Goal: Transaction & Acquisition: Purchase product/service

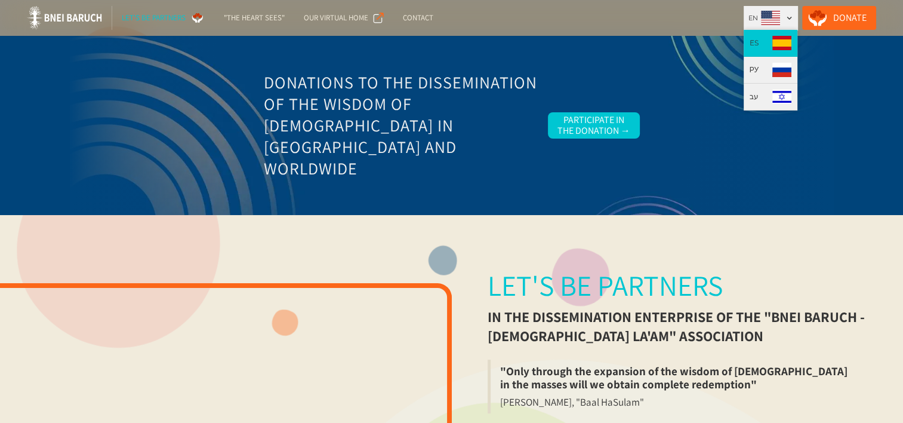
click at [791, 42] on img at bounding box center [781, 43] width 19 height 14
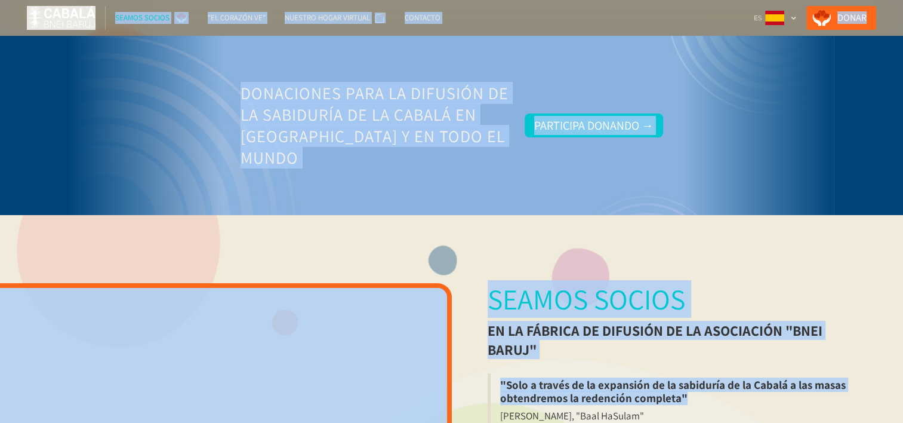
drag, startPoint x: 16, startPoint y: 2, endPoint x: 726, endPoint y: 427, distance: 827.4
click at [726, 422] on html "SEAMOS SOCIOS "El corazón ve" NUESTRO HOGAR VIRTUAL Contacto Donar ES EN РУ עב …" at bounding box center [451, 211] width 903 height 423
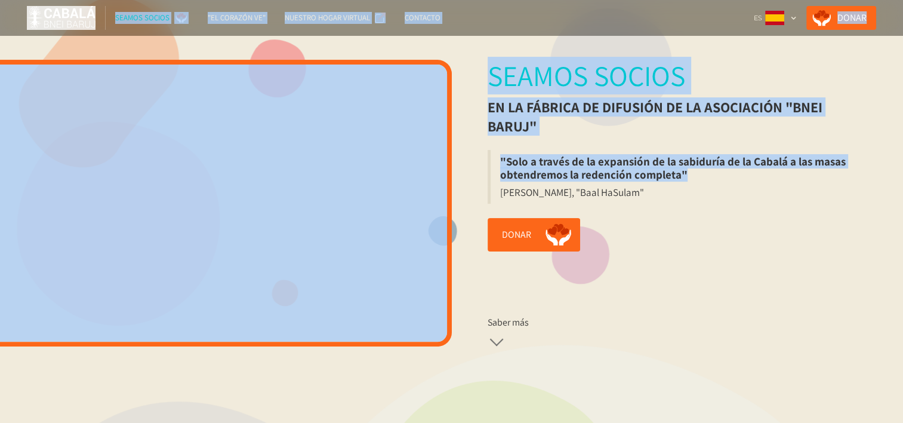
scroll to position [179, 0]
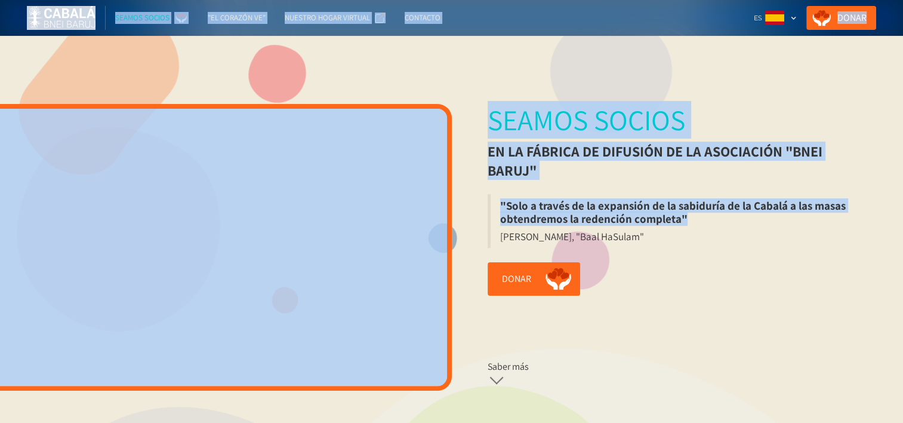
click at [732, 88] on div "Seamos socios en la fábrica de difusión de la Asociación "Bnei Baruj" "Solo a t…" at bounding box center [678, 247] width 452 height 351
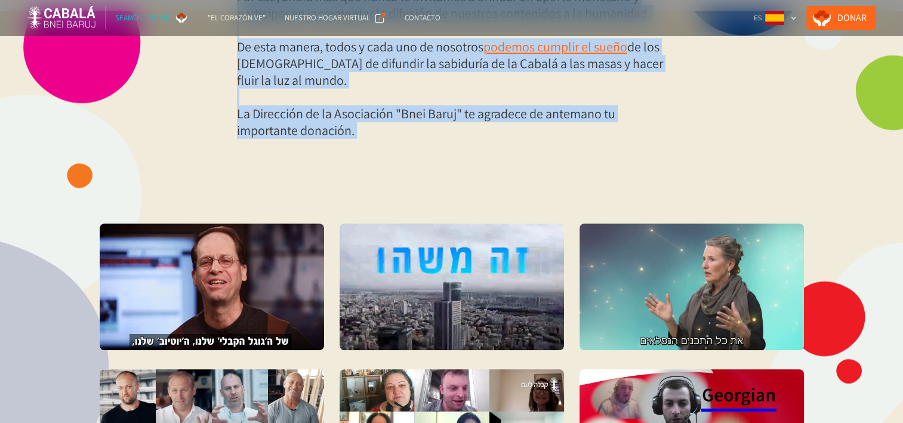
scroll to position [976, 0]
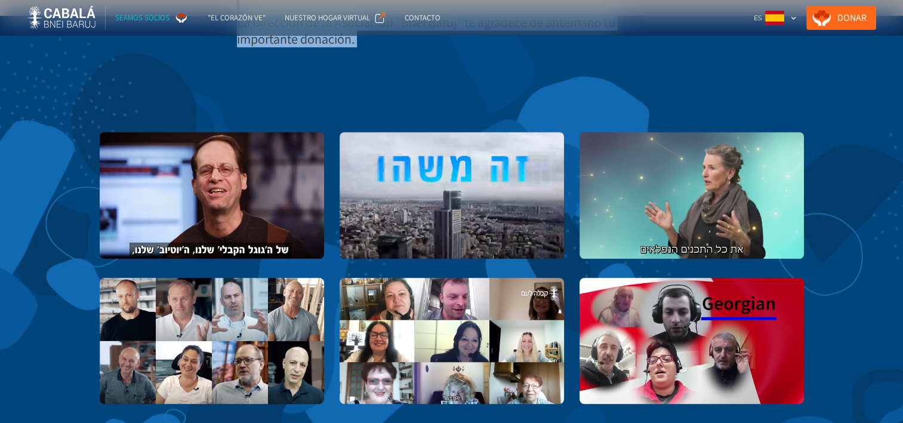
drag, startPoint x: 489, startPoint y: 121, endPoint x: 731, endPoint y: 92, distance: 243.5
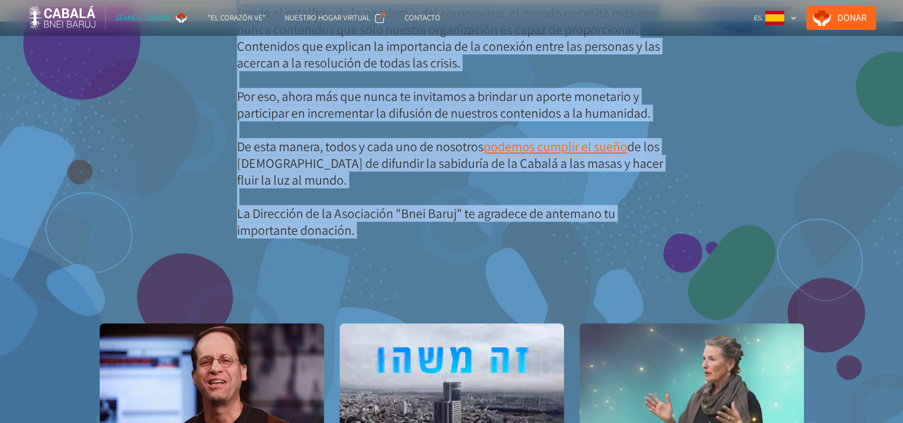
scroll to position [737, 0]
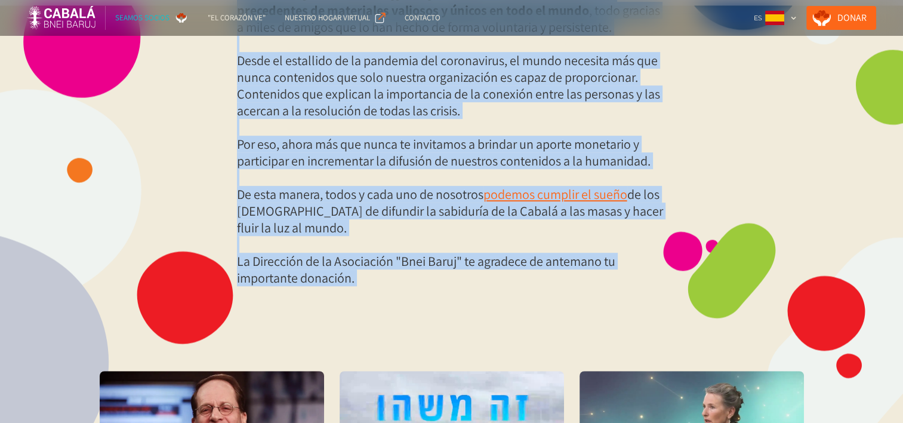
copy body "Seamos socios en la fábrica de difusión de la Asociación "Bnei Baruj" "Solo a t…"
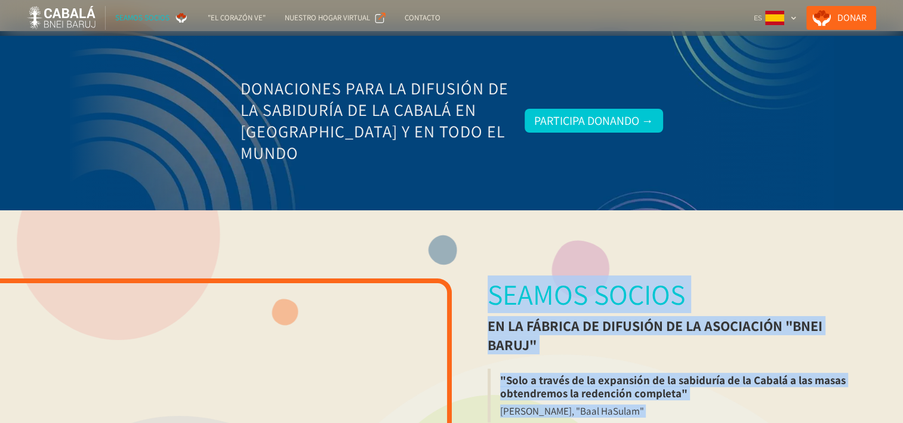
scroll to position [0, 0]
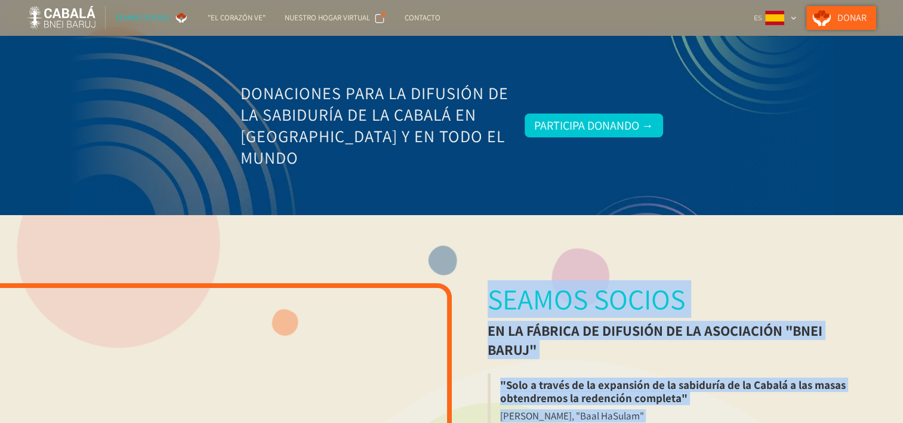
click at [858, 15] on link "Donar" at bounding box center [841, 18] width 70 height 24
click at [742, 76] on div at bounding box center [452, 125] width 764 height 179
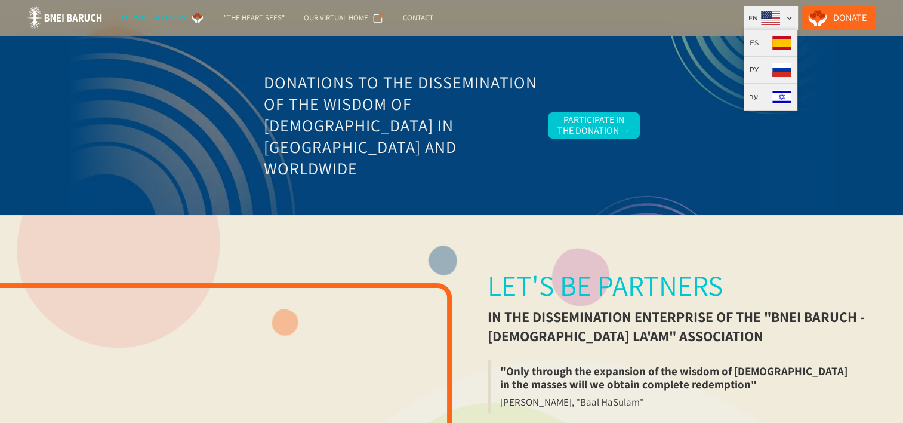
click at [796, 14] on div "EN" at bounding box center [771, 18] width 54 height 24
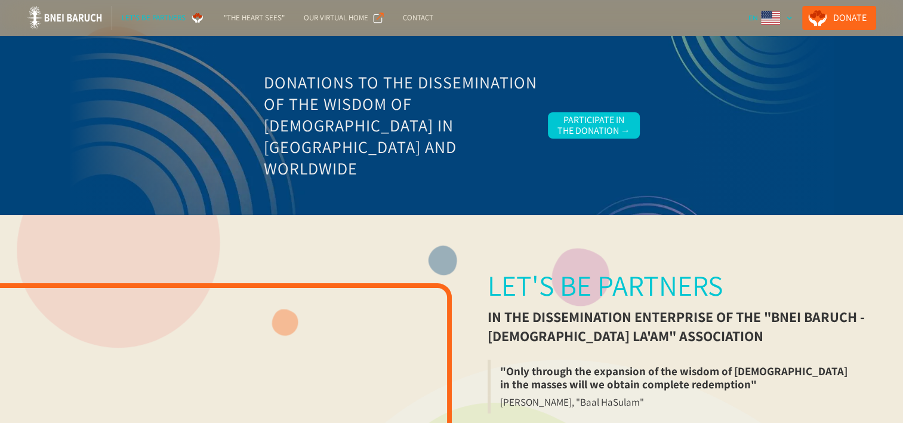
click at [793, 17] on div at bounding box center [789, 18] width 7 height 7
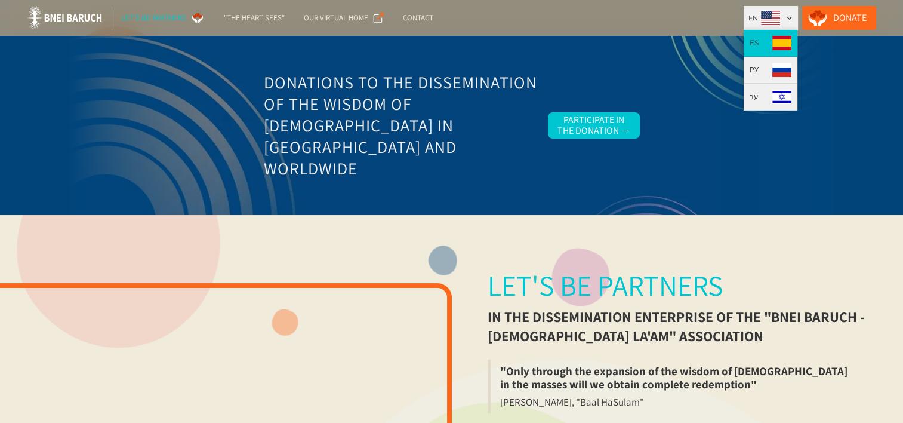
click at [790, 43] on img at bounding box center [781, 43] width 19 height 14
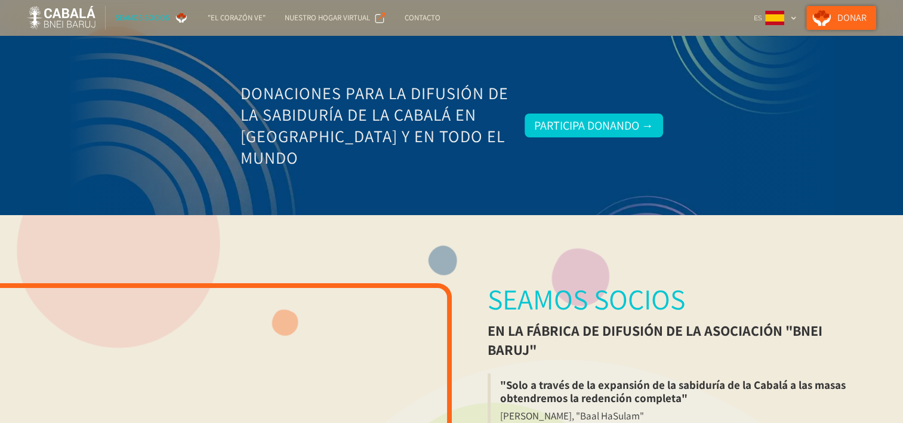
click at [848, 16] on link "Donar" at bounding box center [841, 18] width 70 height 24
